Goal: Task Accomplishment & Management: Manage account settings

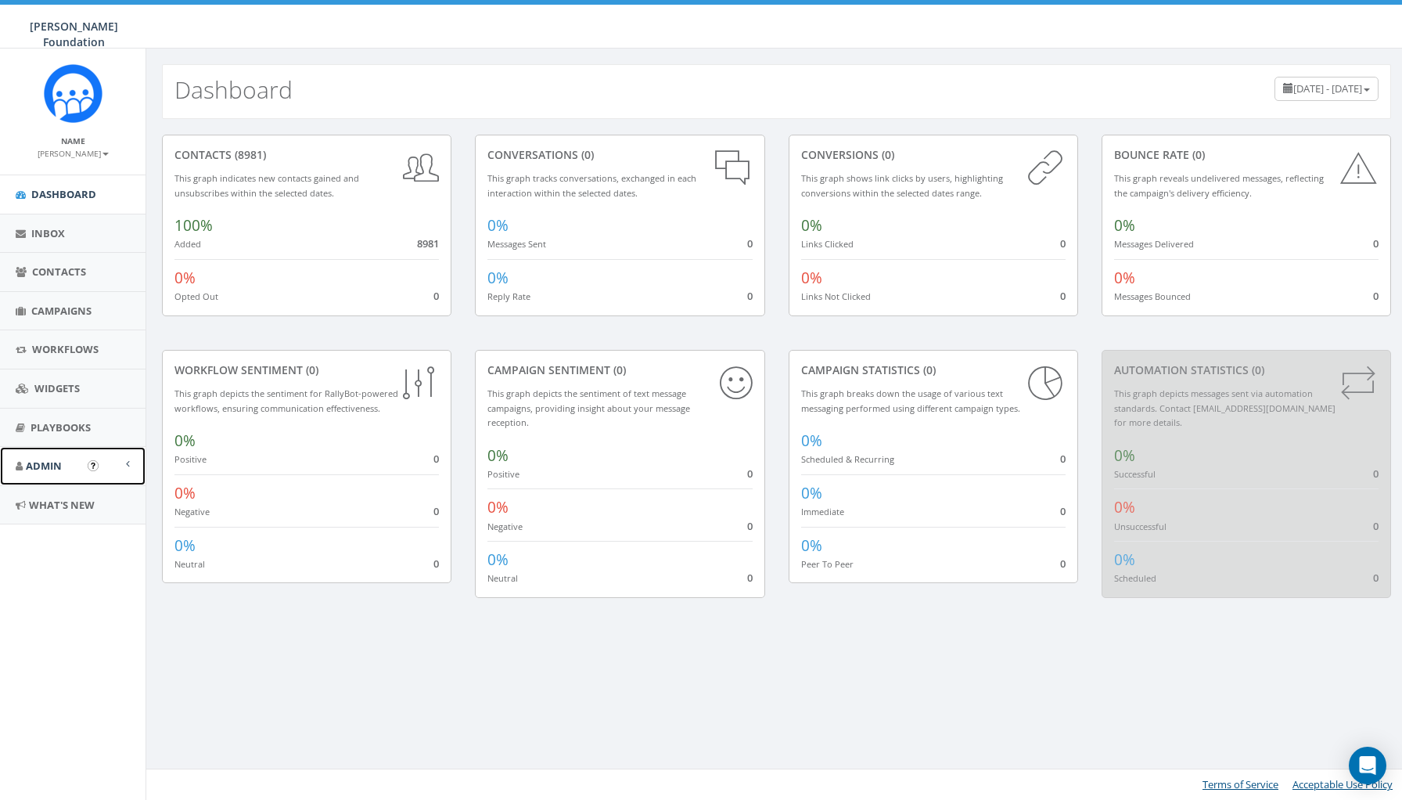
click at [65, 471] on link "Admin" at bounding box center [73, 466] width 146 height 38
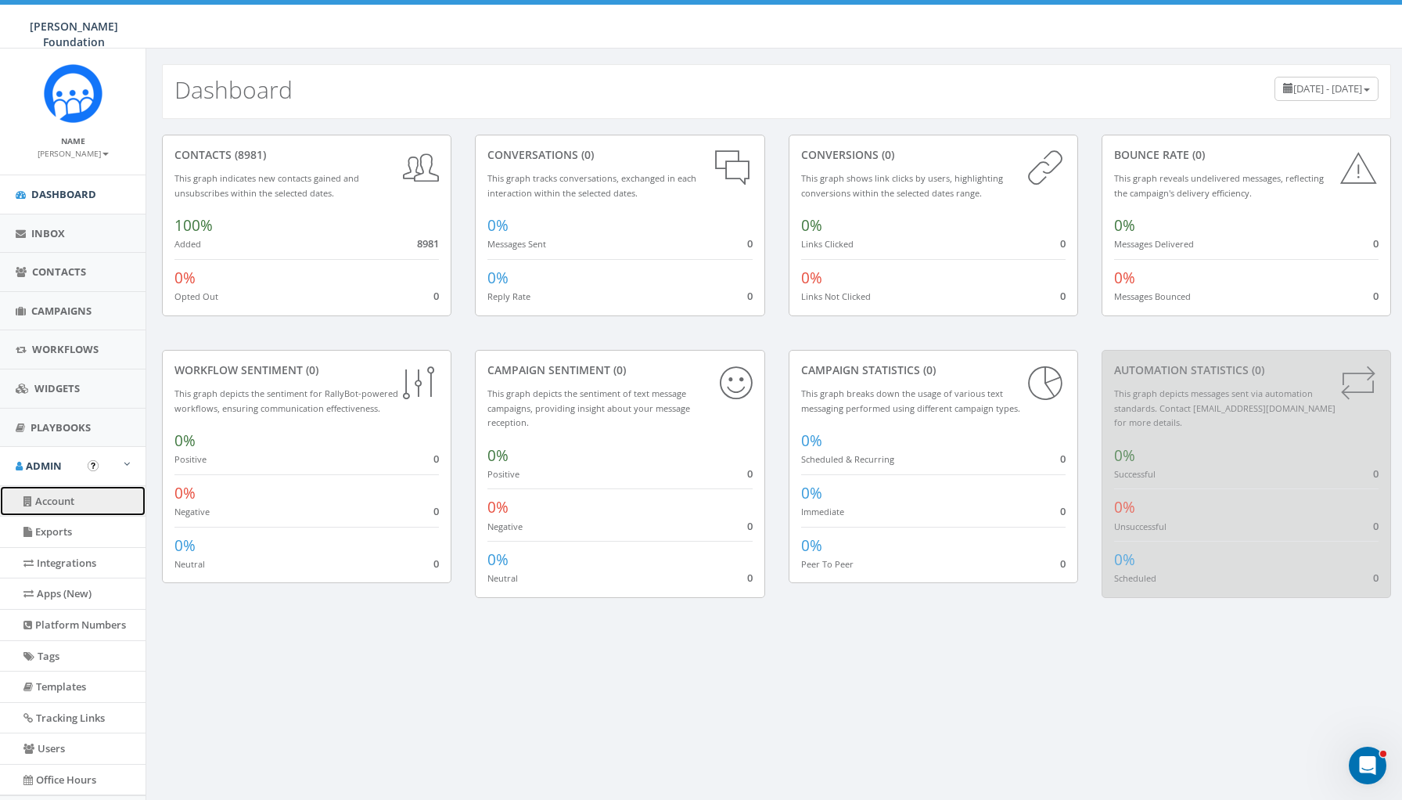
click at [59, 502] on link "Account" at bounding box center [73, 501] width 146 height 31
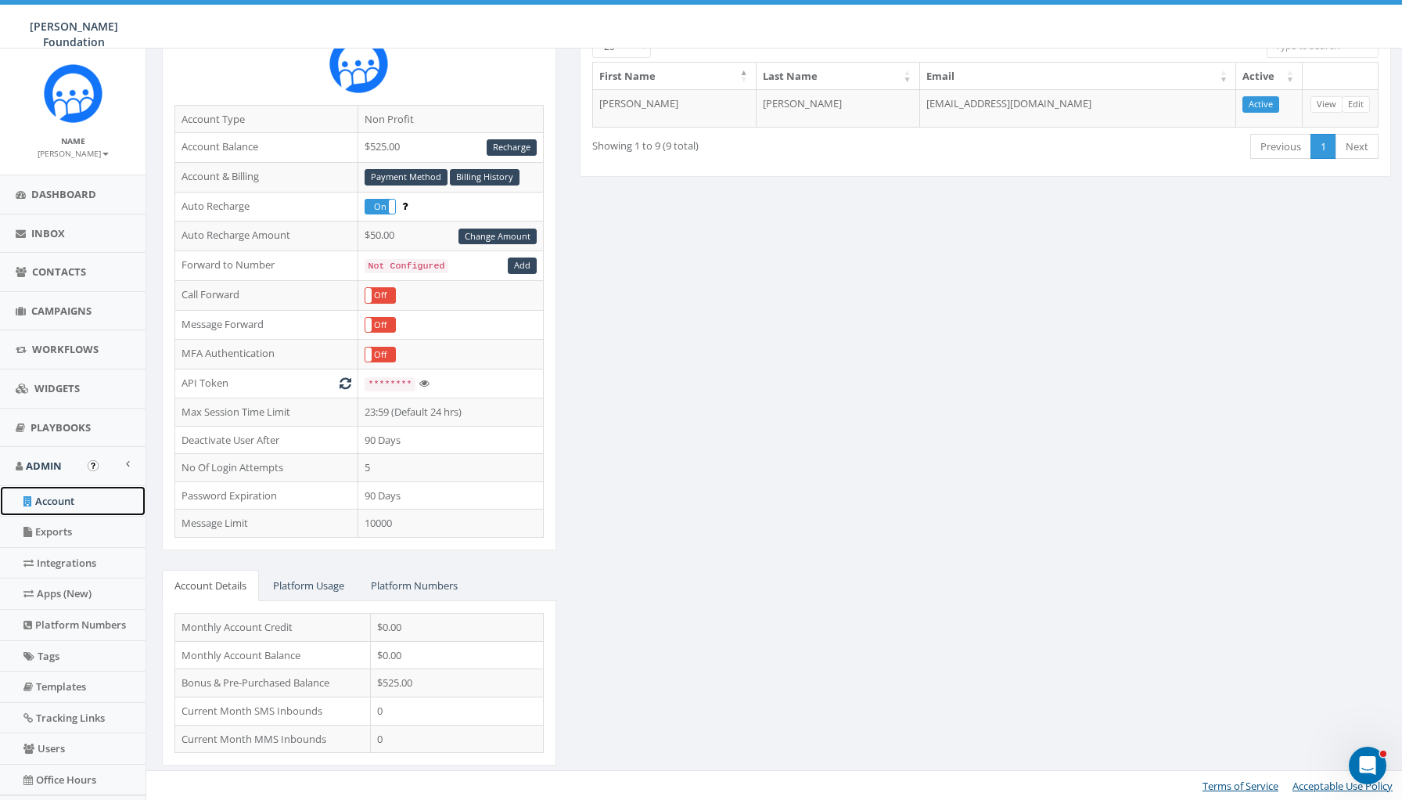
click at [52, 506] on link "Account" at bounding box center [73, 501] width 146 height 31
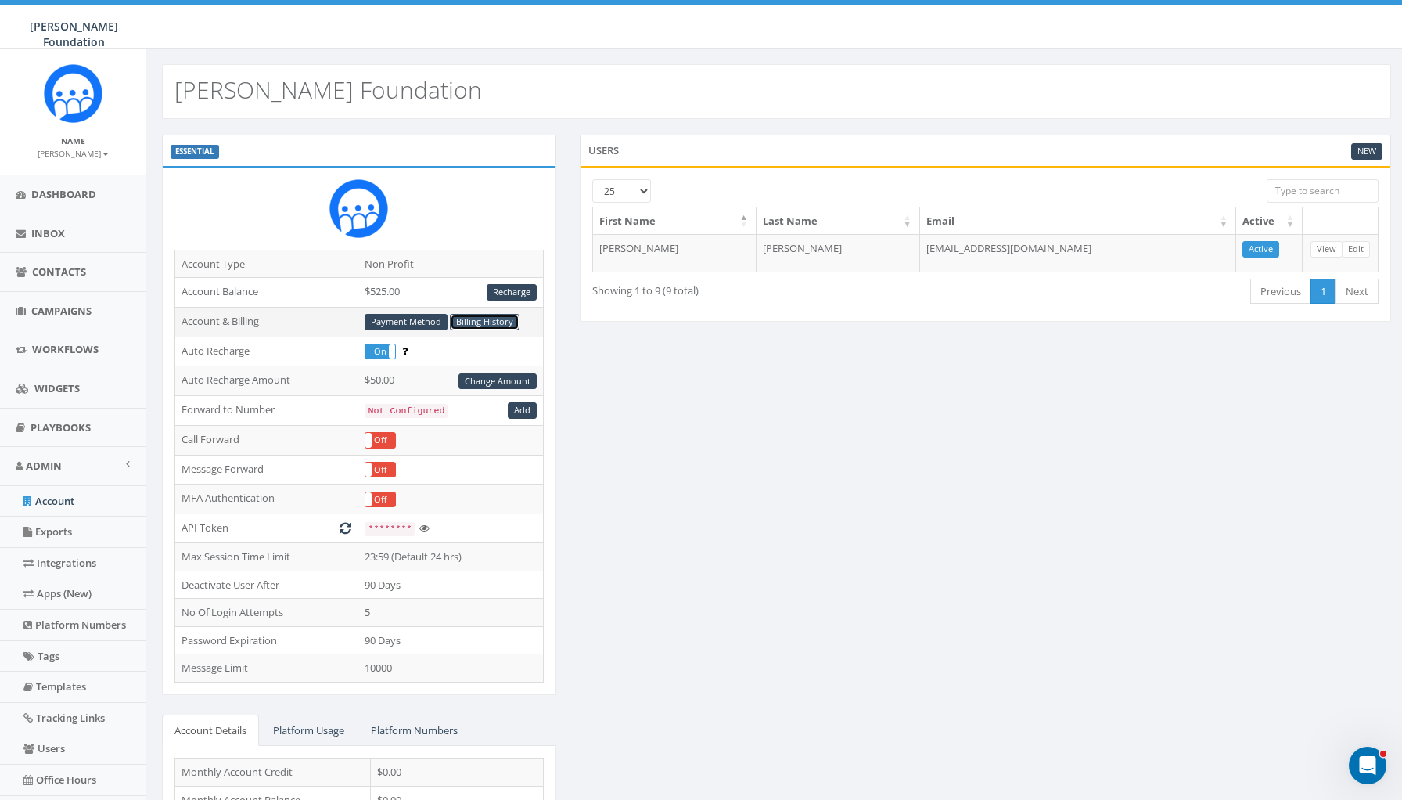
click at [494, 322] on link "Billing History" at bounding box center [485, 322] width 70 height 16
